Goal: Task Accomplishment & Management: Manage account settings

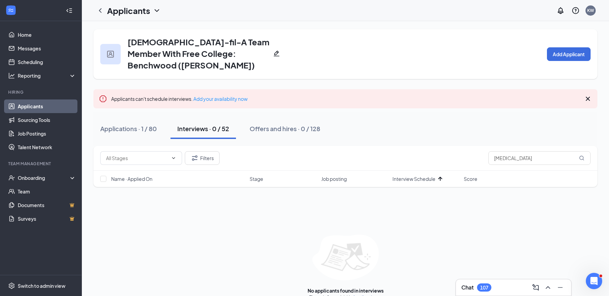
type input "[MEDICAL_DATA]"
click at [361, 295] on link "Applications" at bounding box center [367, 298] width 28 height 6
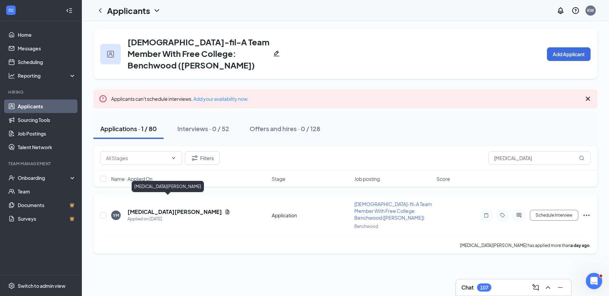
click at [164, 208] on h5 "[MEDICAL_DATA][PERSON_NAME]" at bounding box center [175, 212] width 95 height 8
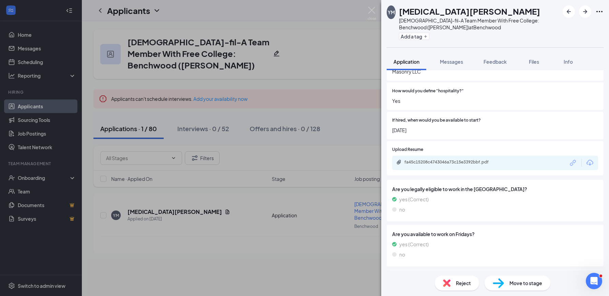
scroll to position [463, 0]
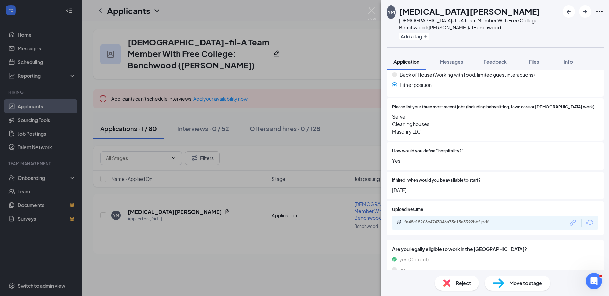
click at [320, 86] on div "YM [MEDICAL_DATA][PERSON_NAME] [DEMOGRAPHIC_DATA]-fil-A Team Member With Free C…" at bounding box center [304, 148] width 609 height 296
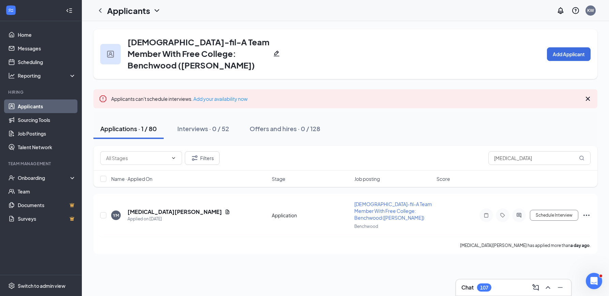
click at [41, 109] on link "Applicants" at bounding box center [47, 107] width 58 height 14
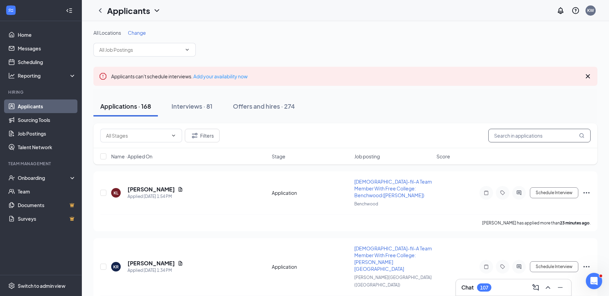
click at [515, 140] on input "text" at bounding box center [540, 136] width 102 height 14
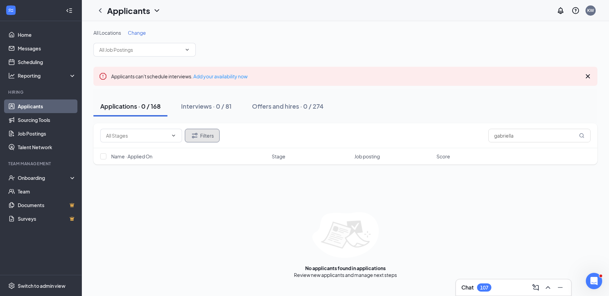
click at [201, 138] on button "Filters" at bounding box center [202, 136] width 35 height 14
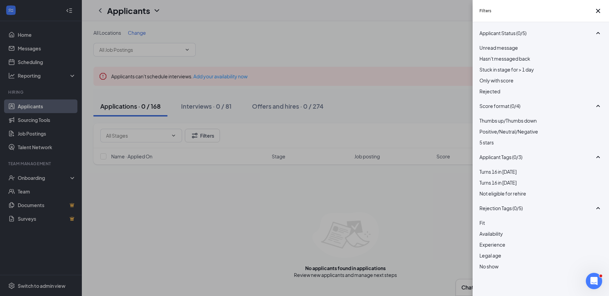
click at [501, 95] on span "Rejected" at bounding box center [490, 91] width 21 height 6
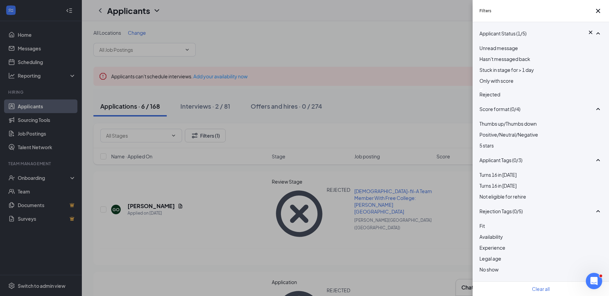
click at [374, 102] on div "Filters Applicant Status (1/5) Unread message Hasn't messaged back Stuck in sta…" at bounding box center [304, 148] width 609 height 296
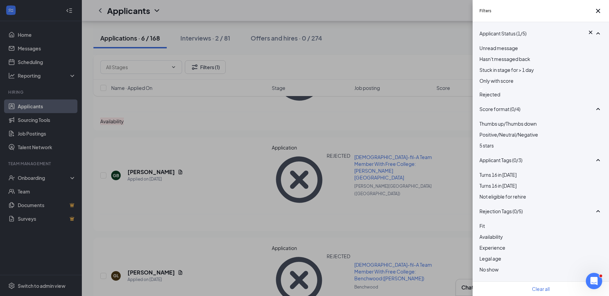
scroll to position [258, 0]
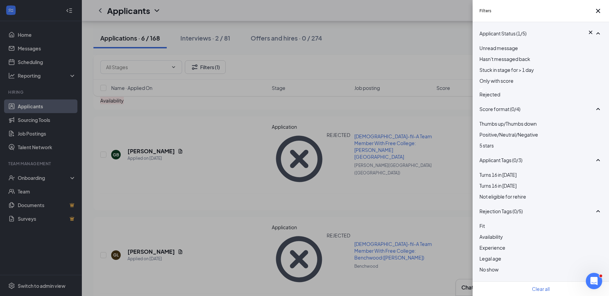
click at [238, 183] on div "Filters Applicant Status (1/5) Unread message Hasn't messaged back Stuck in sta…" at bounding box center [304, 148] width 609 height 296
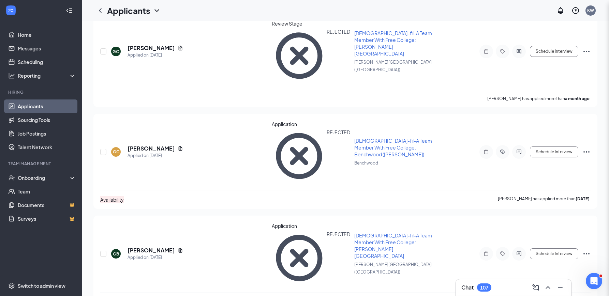
scroll to position [0, 0]
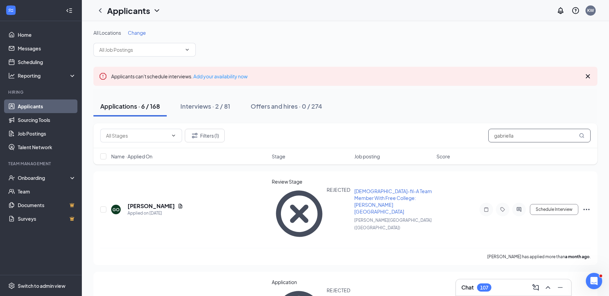
click at [531, 140] on input "gabriella" at bounding box center [540, 136] width 102 height 14
type input "[PERSON_NAME]"
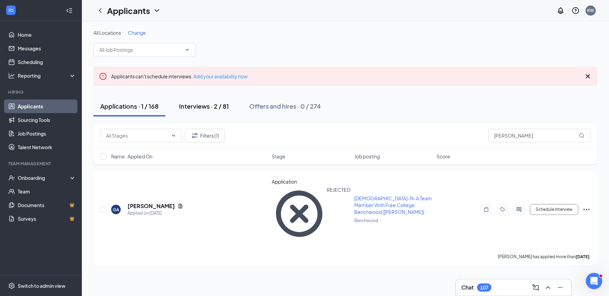
click at [200, 109] on div "Interviews · 2 / 81" at bounding box center [204, 106] width 50 height 9
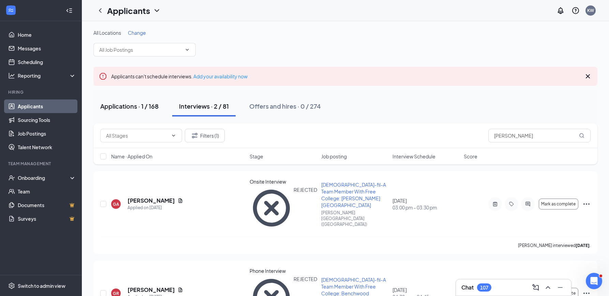
click at [138, 112] on button "Applications · 1 / 168" at bounding box center [129, 106] width 72 height 20
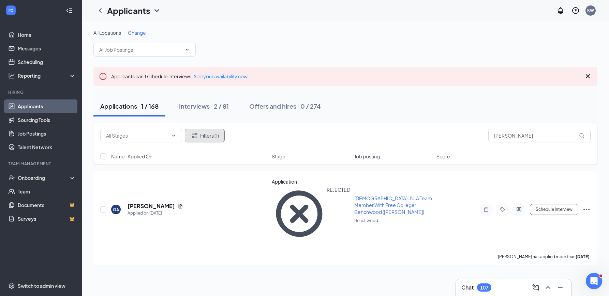
click at [216, 137] on button "Filters (1)" at bounding box center [205, 136] width 40 height 14
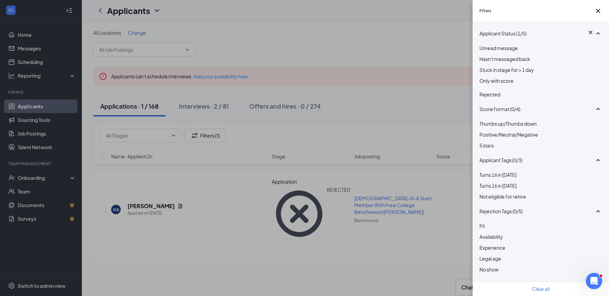
click at [488, 98] on div "Rejected" at bounding box center [541, 93] width 123 height 10
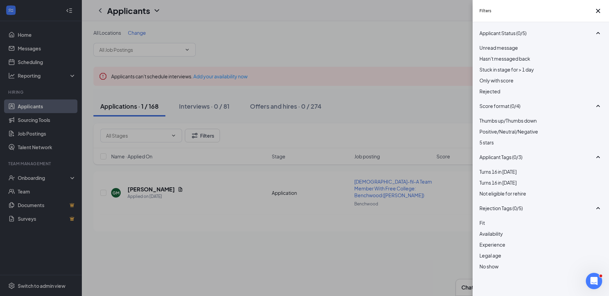
click at [151, 255] on div "Filters Applicant Status (0/5) Unread message Hasn't messaged back Stuck in sta…" at bounding box center [304, 148] width 609 height 296
click at [155, 189] on div "Filters Applicant Status (0/5) Unread message Hasn't messaged back Stuck in sta…" at bounding box center [304, 148] width 609 height 296
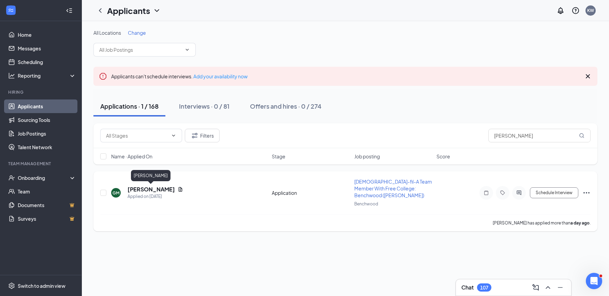
click at [159, 190] on h5 "[PERSON_NAME]" at bounding box center [151, 190] width 47 height 8
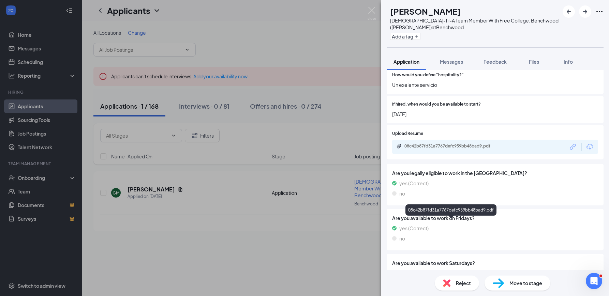
scroll to position [527, 0]
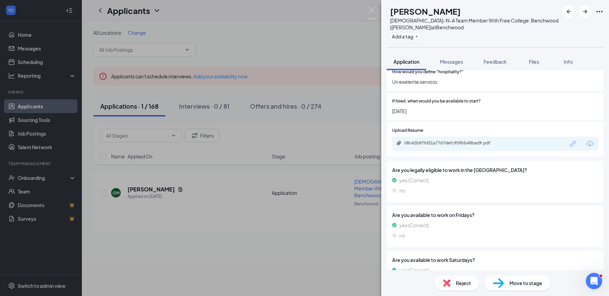
click at [528, 287] on span "Move to stage" at bounding box center [526, 284] width 33 height 8
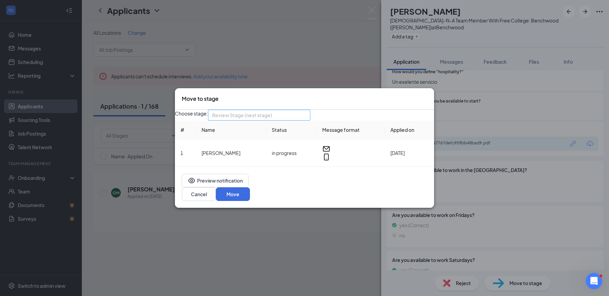
click at [271, 119] on span "Review Stage (next stage)" at bounding box center [242, 115] width 60 height 10
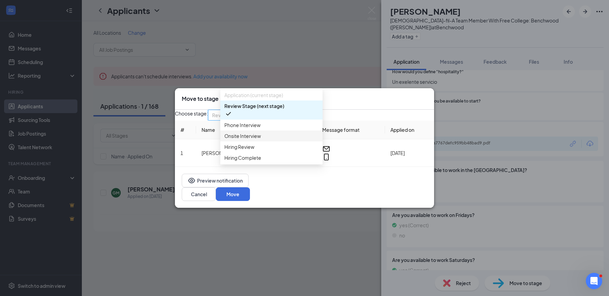
click at [264, 140] on span "Onsite Interview" at bounding box center [272, 136] width 94 height 8
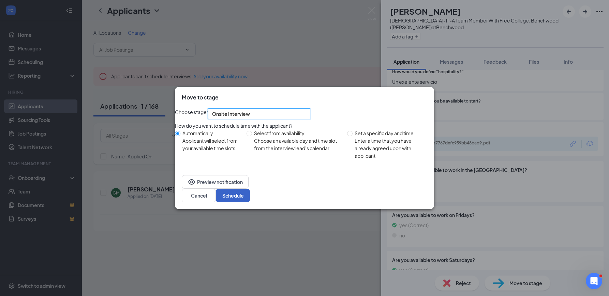
click at [250, 203] on button "Schedule" at bounding box center [233, 196] width 34 height 14
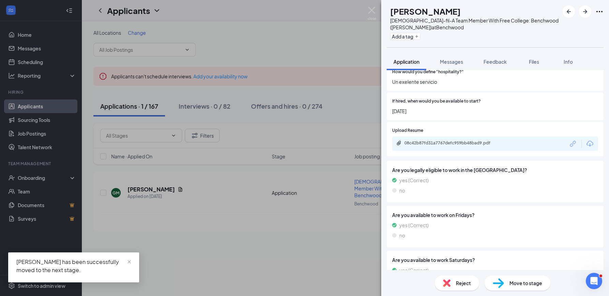
click at [243, 247] on div "GM [PERSON_NAME][DEMOGRAPHIC_DATA]-fil-A Team Member With Free College: Benchwo…" at bounding box center [304, 148] width 609 height 296
